Goal: Information Seeking & Learning: Learn about a topic

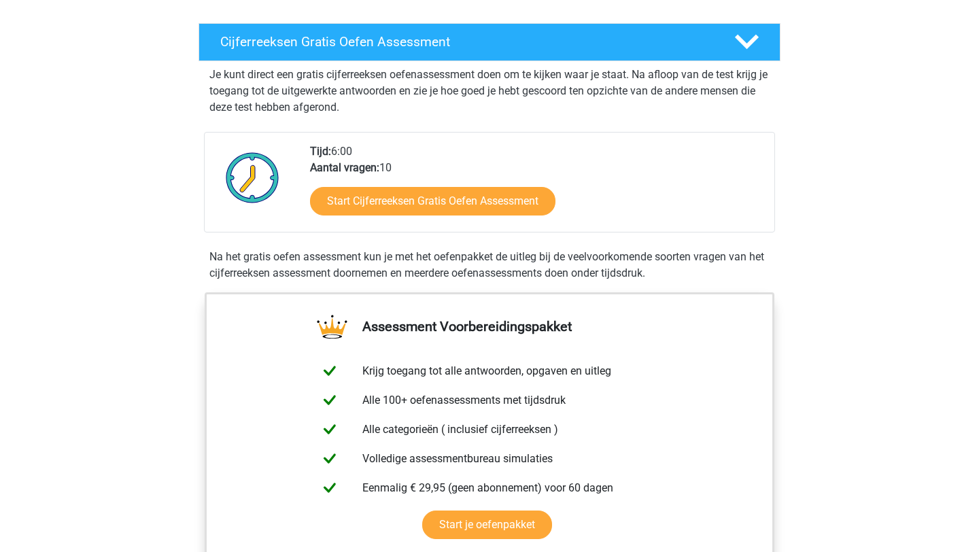
scroll to position [203, 0]
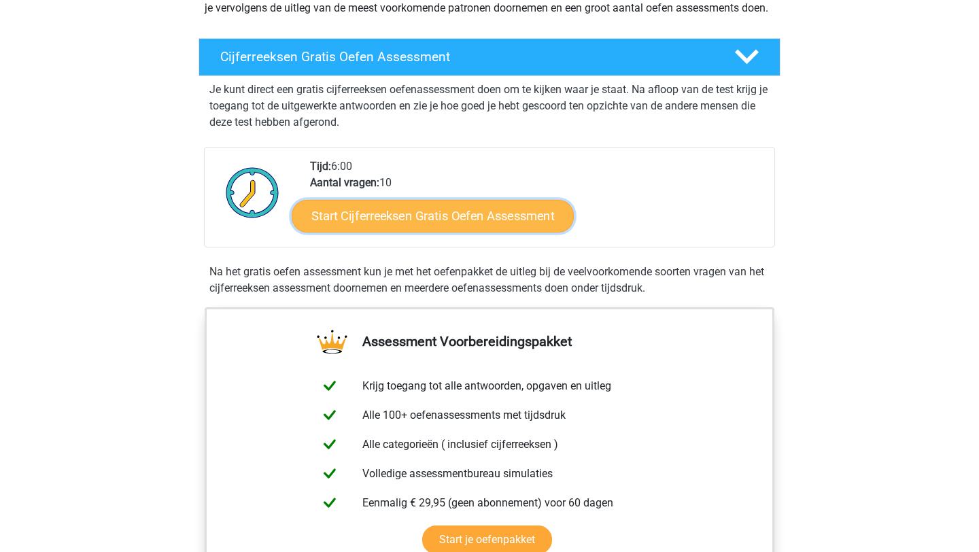
click at [435, 232] on link "Start Cijferreeksen Gratis Oefen Assessment" at bounding box center [433, 215] width 282 height 33
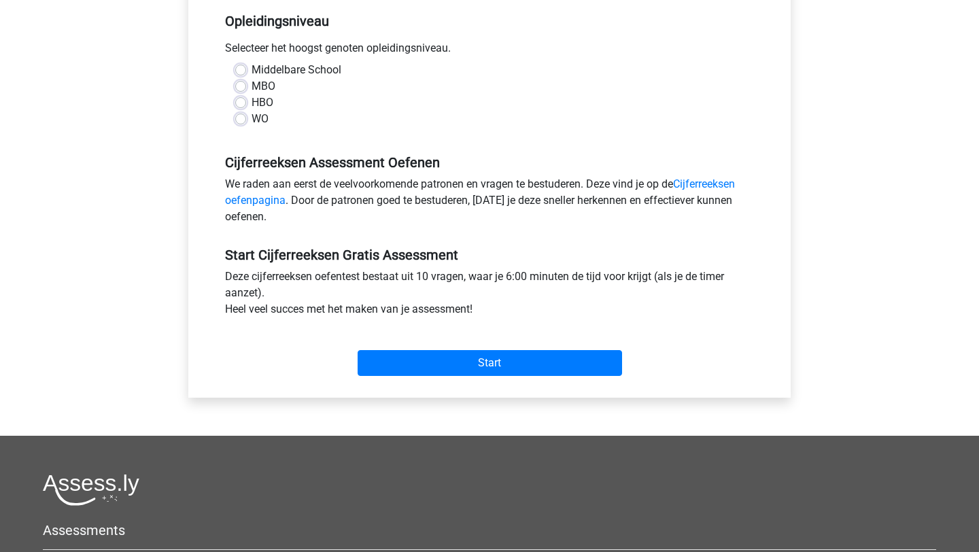
scroll to position [281, 0]
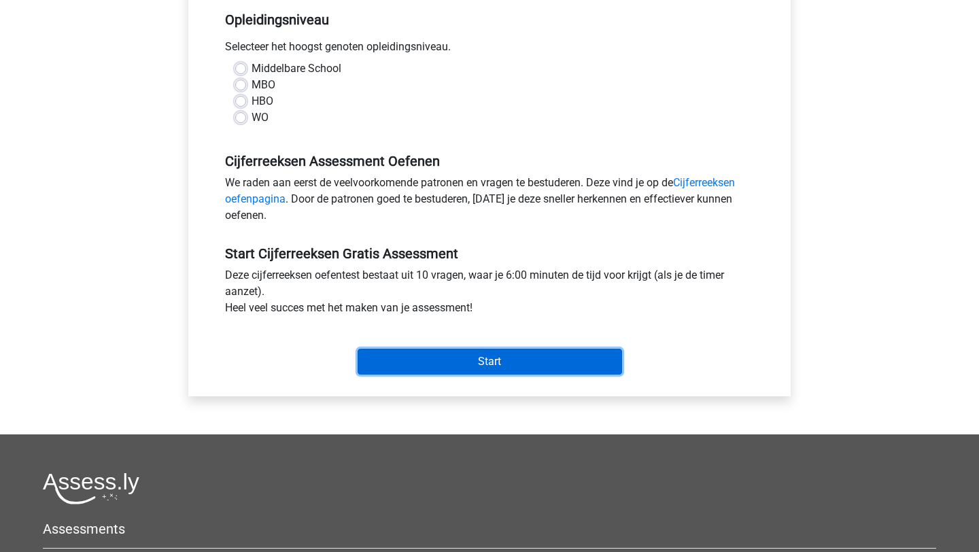
click at [510, 358] on input "Start" at bounding box center [490, 362] width 265 height 26
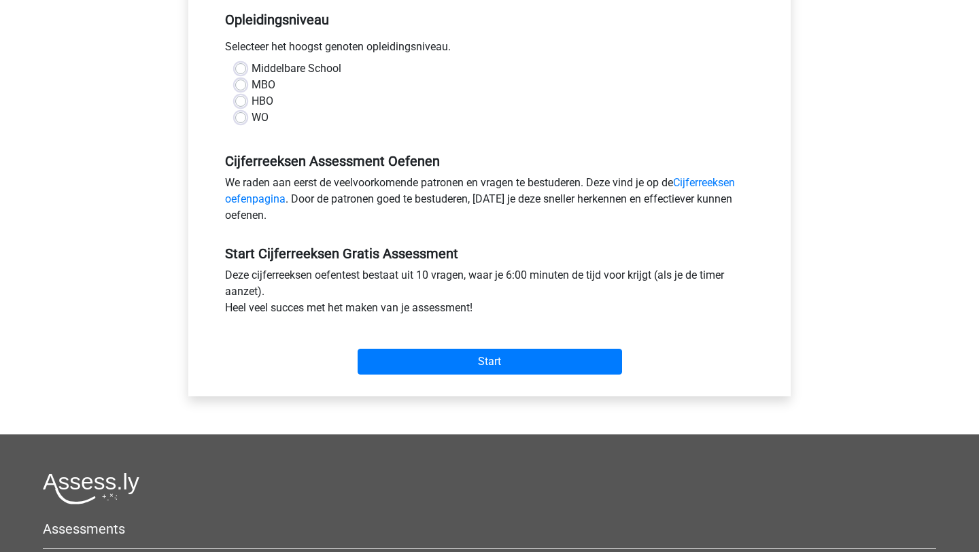
click at [266, 123] on label "WO" at bounding box center [260, 117] width 17 height 16
click at [246, 123] on input "WO" at bounding box center [240, 116] width 11 height 14
radio input "true"
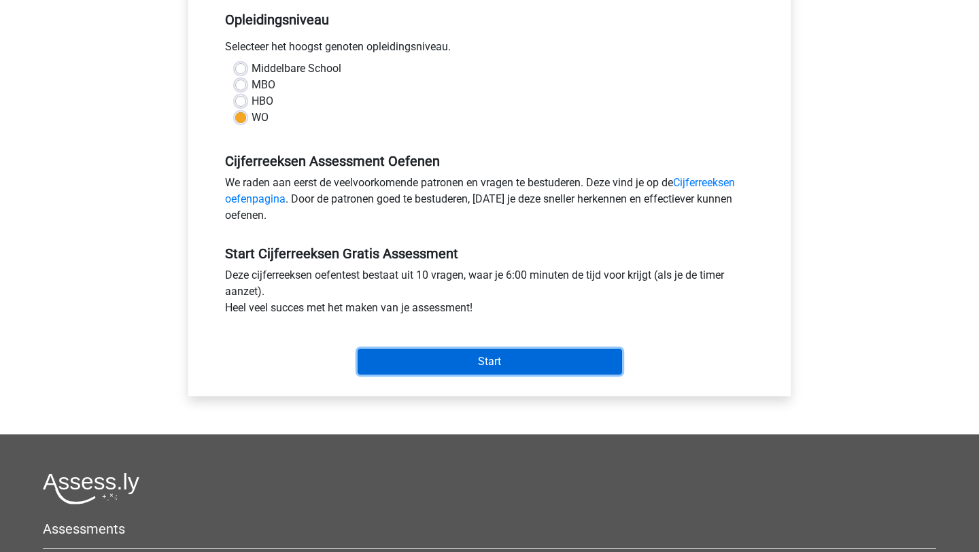
click at [414, 359] on input "Start" at bounding box center [490, 362] width 265 height 26
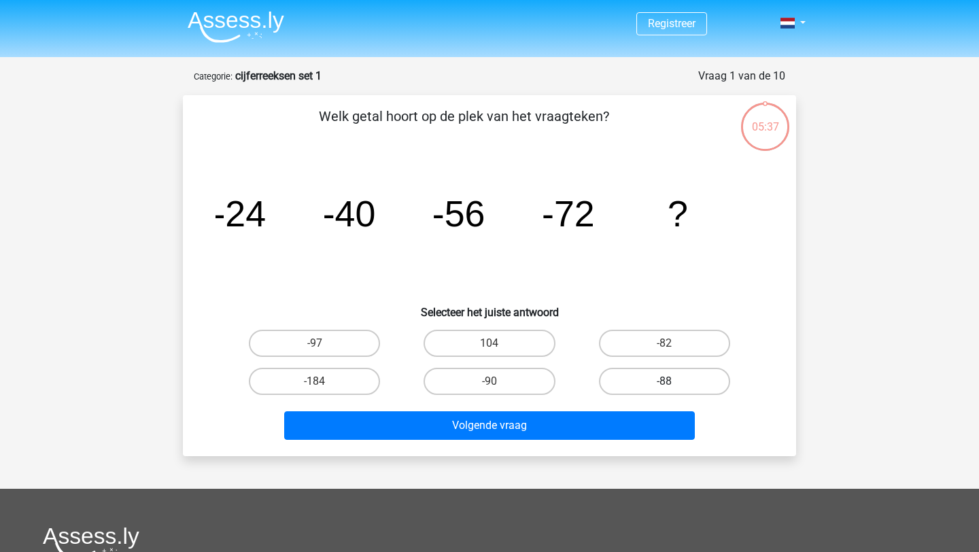
click at [655, 376] on label "-88" at bounding box center [664, 381] width 131 height 27
click at [664, 381] on input "-88" at bounding box center [668, 385] width 9 height 9
radio input "true"
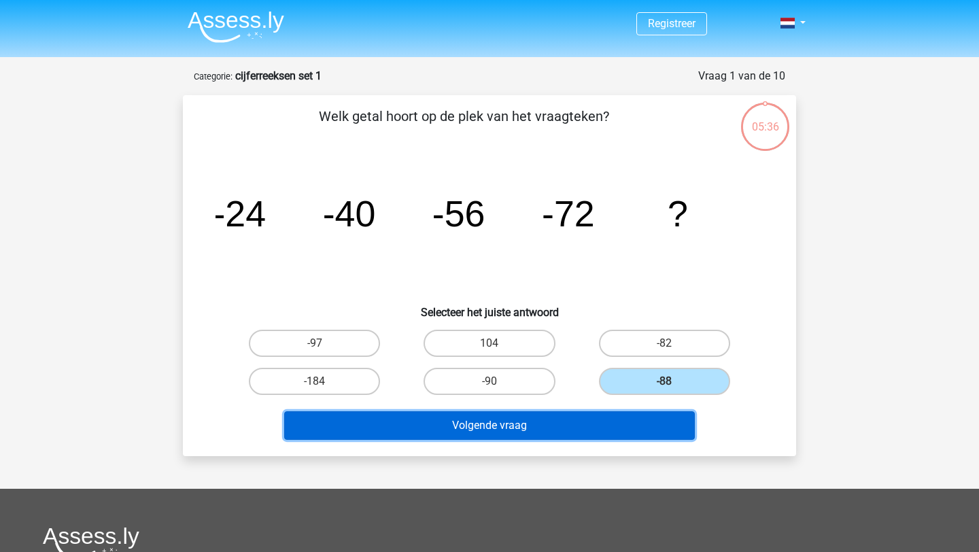
click at [607, 432] on button "Volgende vraag" at bounding box center [489, 425] width 411 height 29
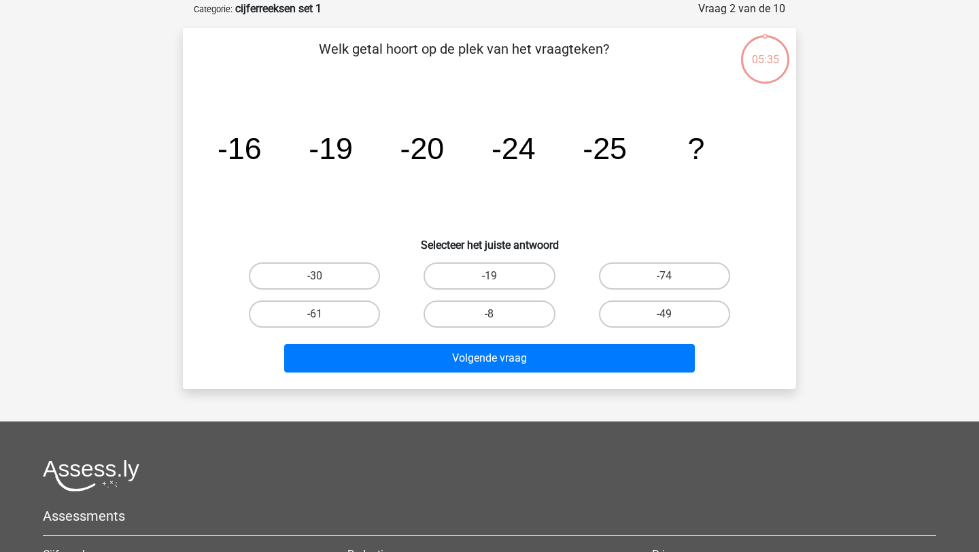
scroll to position [68, 0]
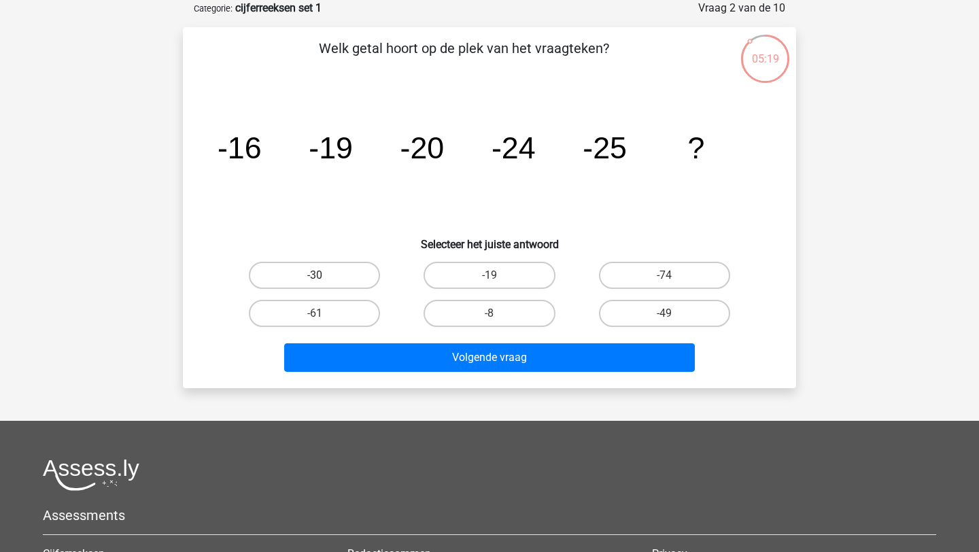
click at [333, 273] on label "-30" at bounding box center [314, 275] width 131 height 27
click at [324, 275] on input "-30" at bounding box center [319, 279] width 9 height 9
radio input "true"
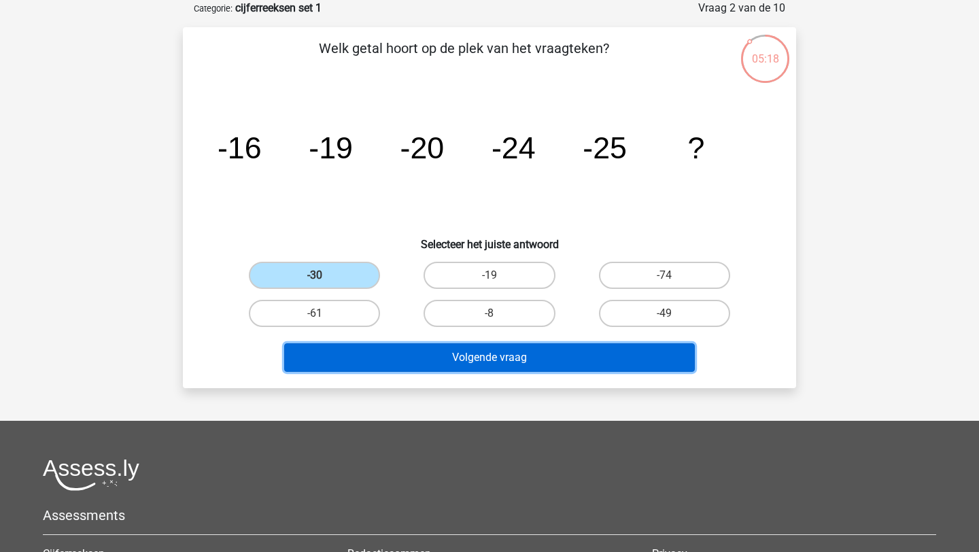
click at [431, 354] on button "Volgende vraag" at bounding box center [489, 357] width 411 height 29
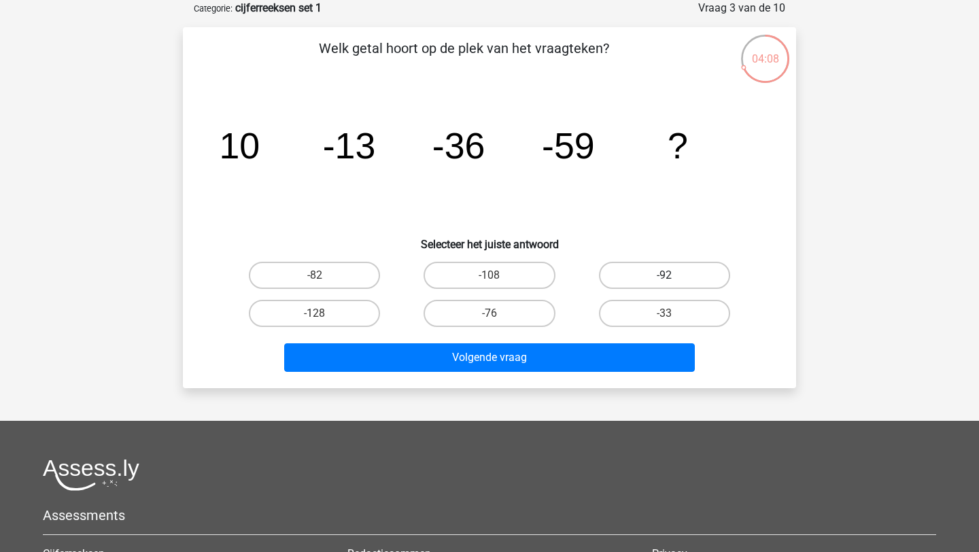
click at [704, 277] on label "-92" at bounding box center [664, 275] width 131 height 27
click at [673, 277] on input "-92" at bounding box center [668, 279] width 9 height 9
radio input "true"
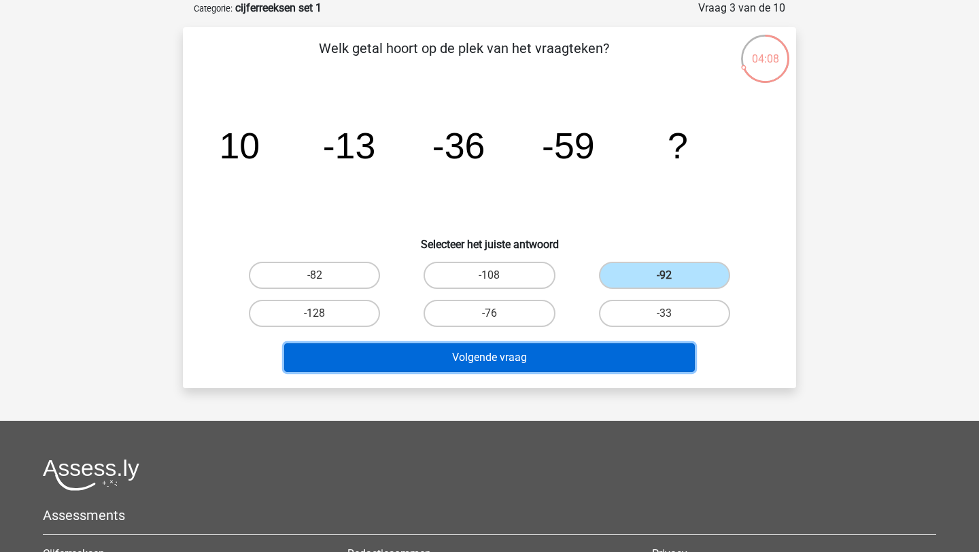
click at [608, 348] on button "Volgende vraag" at bounding box center [489, 357] width 411 height 29
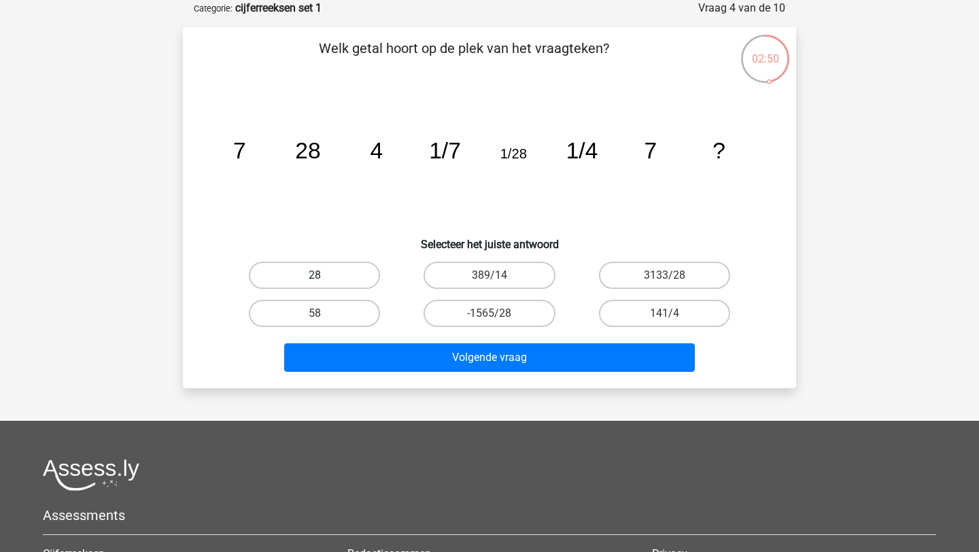
click at [350, 284] on label "28" at bounding box center [314, 275] width 131 height 27
click at [324, 284] on input "28" at bounding box center [319, 279] width 9 height 9
radio input "true"
click at [364, 378] on div "Welk getal hoort op de plek van het vraagteken? image/svg+xml 7 28 4 1/7 1/28 1…" at bounding box center [489, 207] width 613 height 361
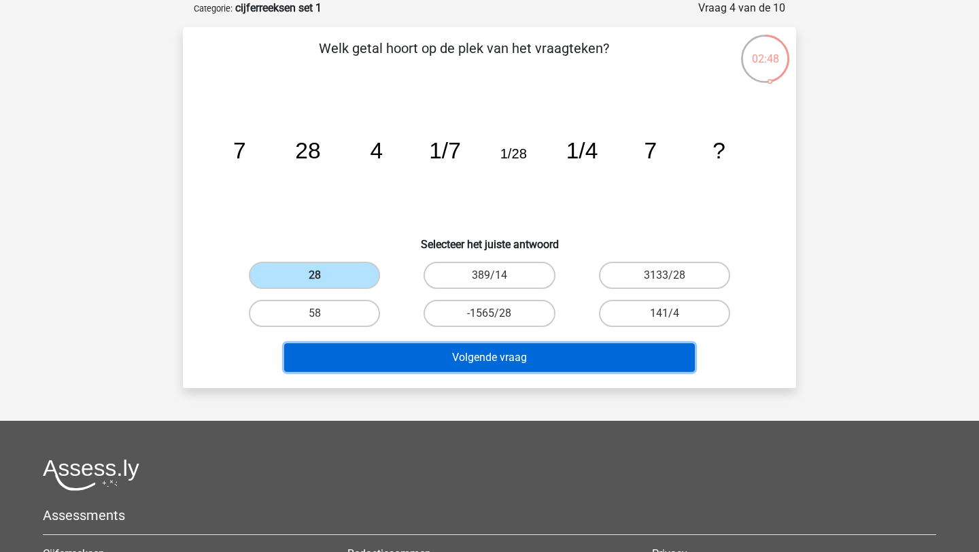
click at [385, 360] on button "Volgende vraag" at bounding box center [489, 357] width 411 height 29
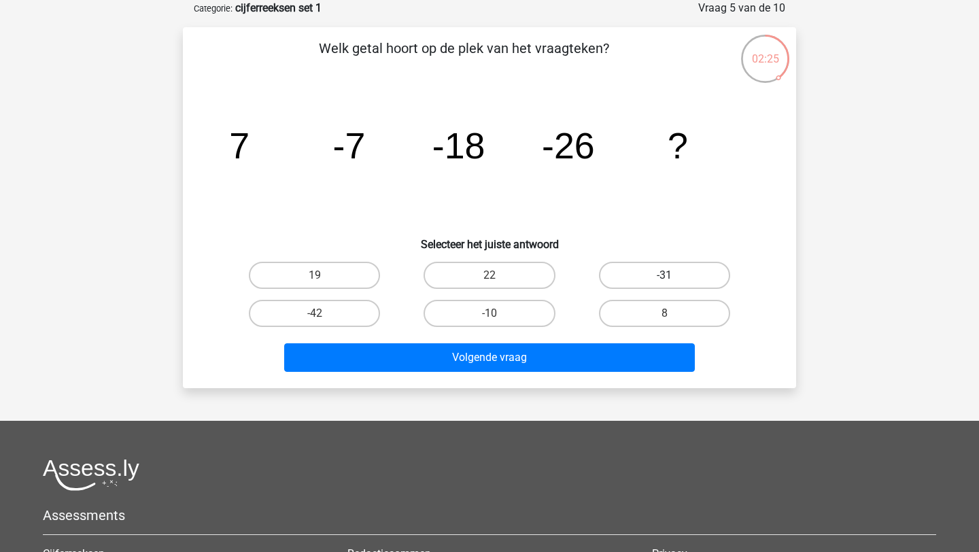
click at [642, 272] on label "-31" at bounding box center [664, 275] width 131 height 27
click at [664, 275] on input "-31" at bounding box center [668, 279] width 9 height 9
radio input "true"
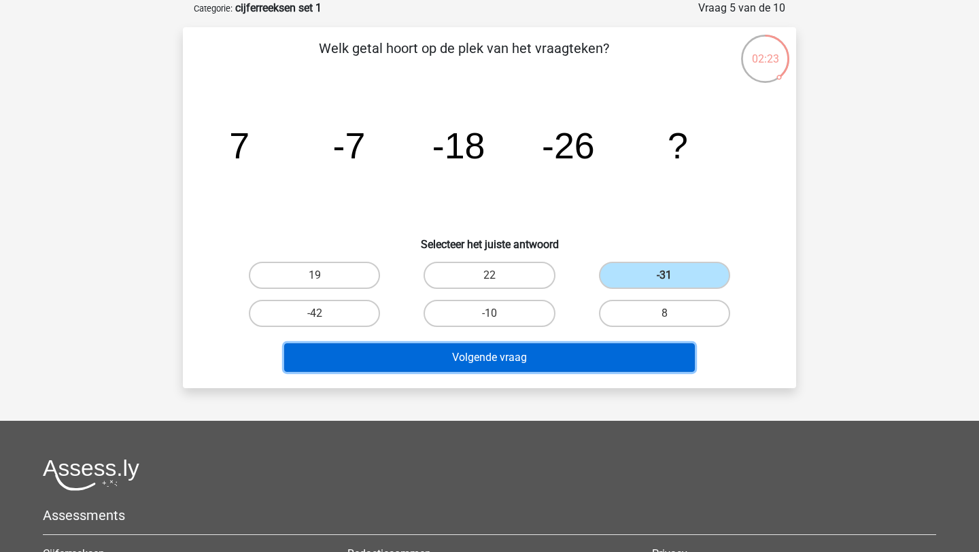
click at [560, 360] on button "Volgende vraag" at bounding box center [489, 357] width 411 height 29
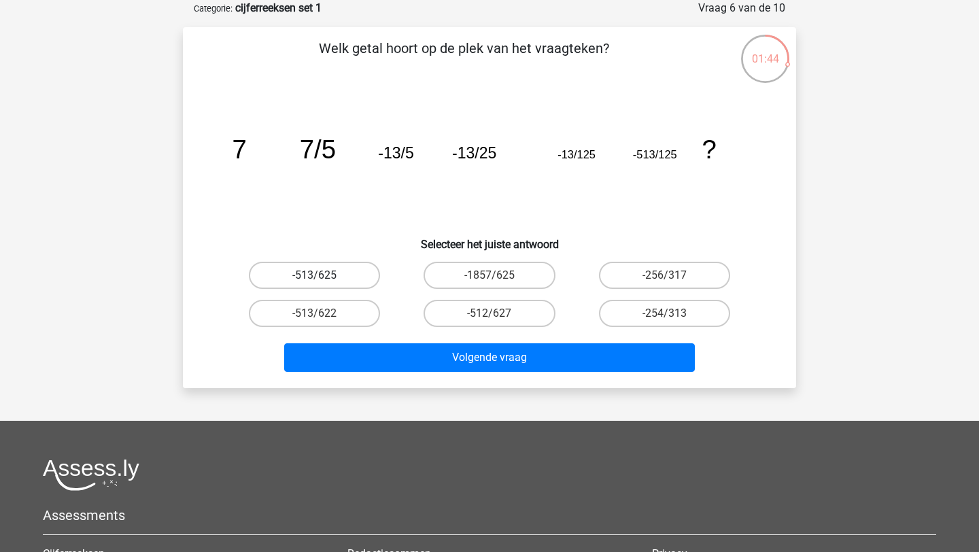
click at [345, 282] on label "-513/625" at bounding box center [314, 275] width 131 height 27
click at [324, 282] on input "-513/625" at bounding box center [319, 279] width 9 height 9
radio input "true"
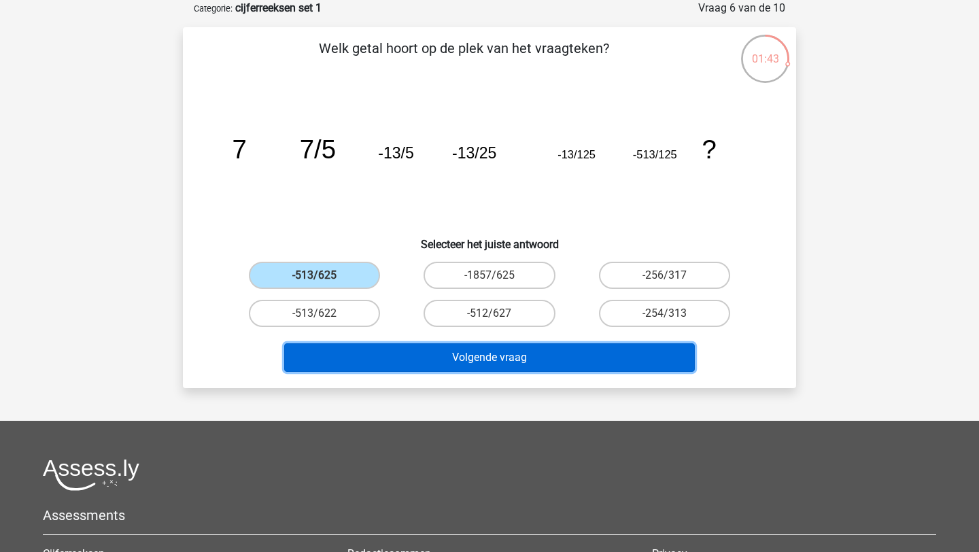
click at [363, 369] on button "Volgende vraag" at bounding box center [489, 357] width 411 height 29
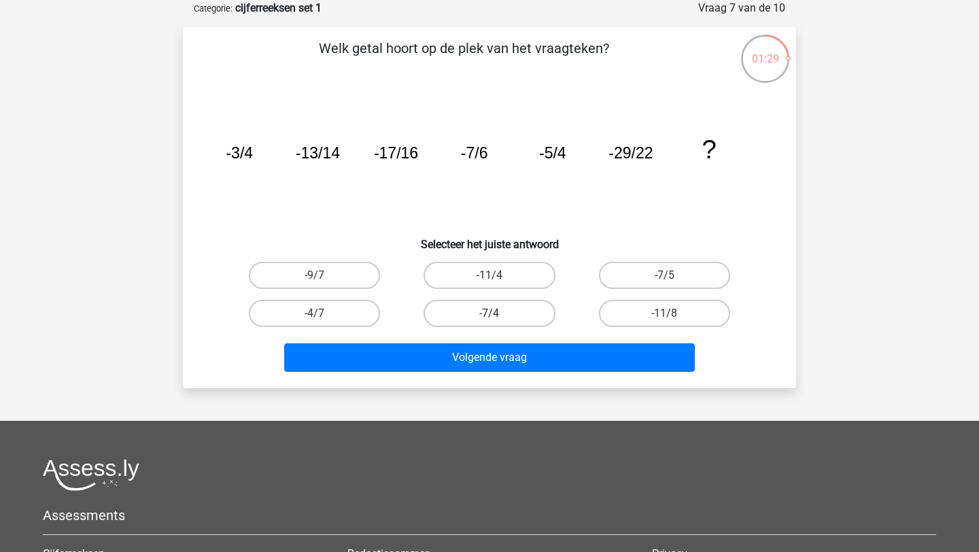
click at [446, 305] on label "-7/4" at bounding box center [489, 313] width 131 height 27
click at [490, 313] on input "-7/4" at bounding box center [494, 317] width 9 height 9
radio input "true"
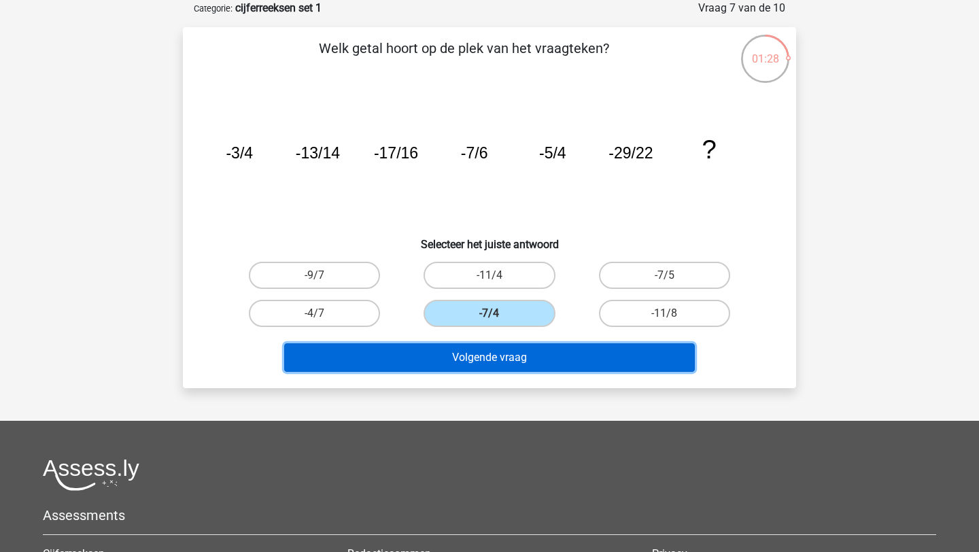
click at [435, 359] on button "Volgende vraag" at bounding box center [489, 357] width 411 height 29
